Goal: Transaction & Acquisition: Purchase product/service

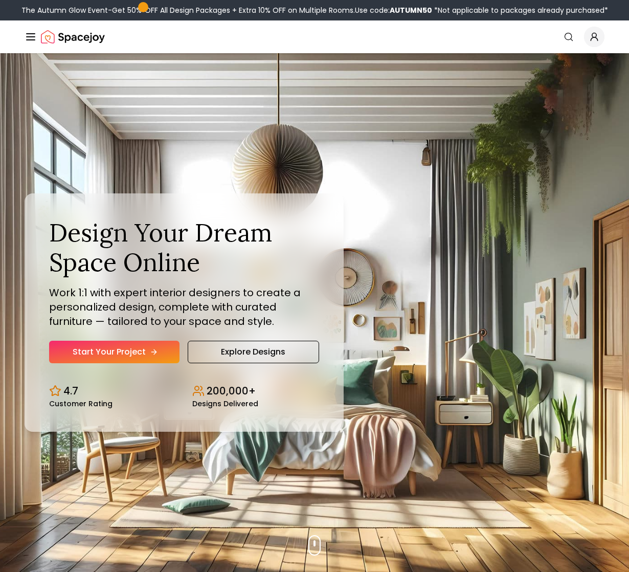
click at [130, 354] on link "Start Your Project" at bounding box center [114, 352] width 130 height 23
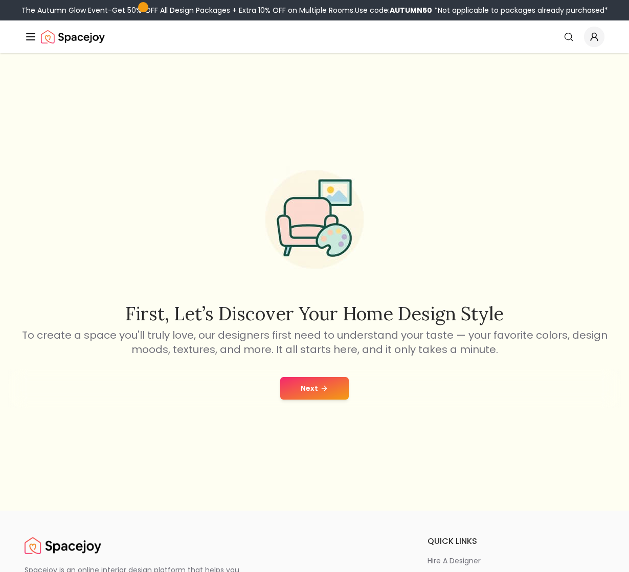
click at [337, 383] on button "Next" at bounding box center [314, 388] width 69 height 23
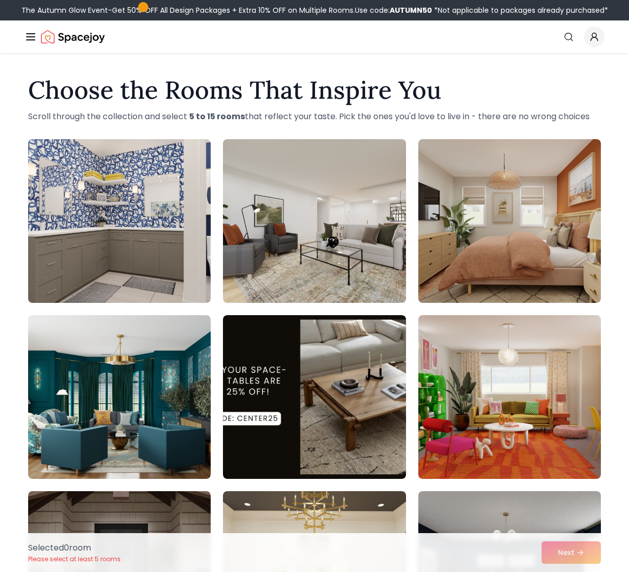
click at [72, 39] on img "Spacejoy" at bounding box center [73, 37] width 64 height 20
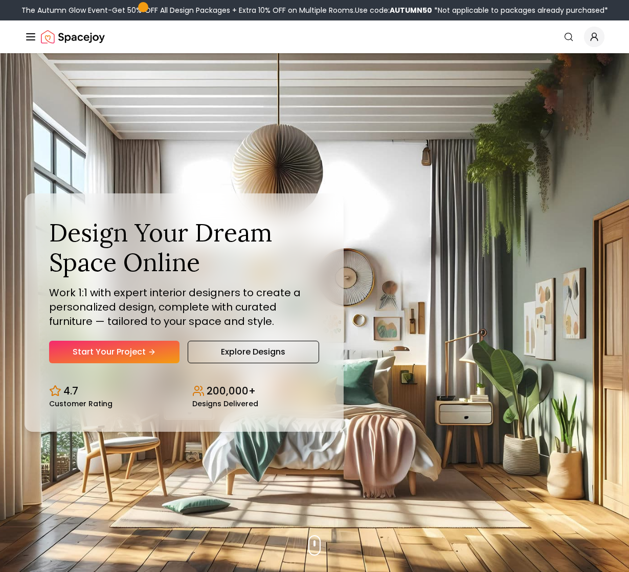
click at [24, 36] on div "Spacejoy Search How It Works Design Portfolio Pricing AI Design Shop Search Sta…" at bounding box center [314, 36] width 629 height 33
click at [33, 37] on icon "Global" at bounding box center [31, 37] width 12 height 12
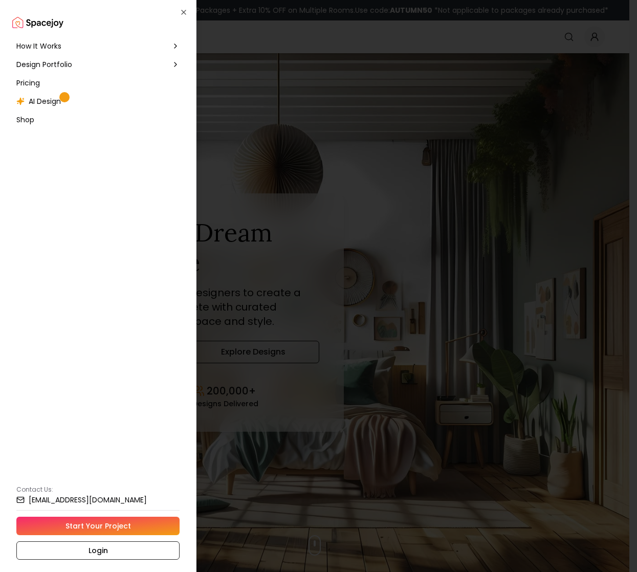
click at [39, 79] on span "Pricing" at bounding box center [28, 83] width 24 height 10
